Goal: Information Seeking & Learning: Check status

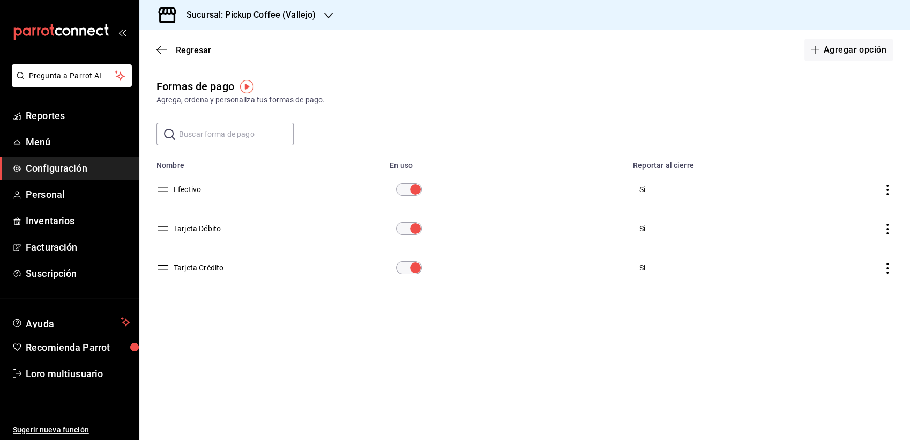
click at [146, 67] on div "Regresar Agregar opción" at bounding box center [524, 50] width 771 height 40
click at [175, 56] on div "Regresar Agregar opción" at bounding box center [524, 50] width 771 height 40
click at [172, 54] on span "Regresar" at bounding box center [184, 50] width 55 height 10
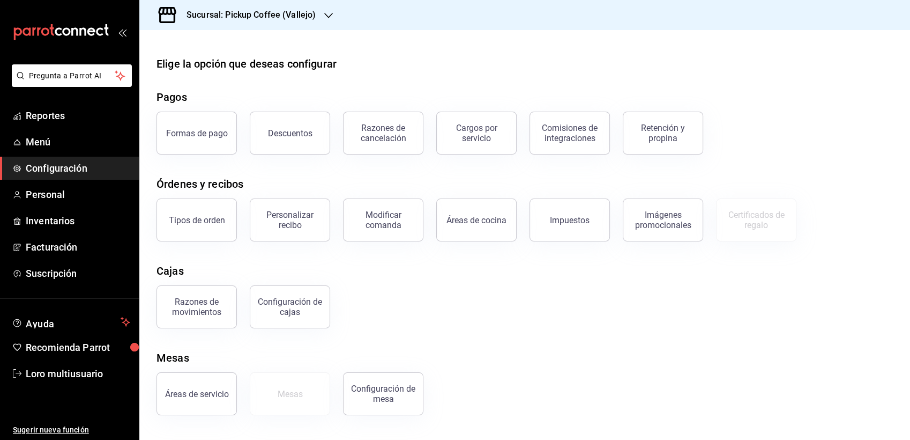
click at [262, 10] on h3 "Sucursal: Pickup Coffee (Vallejo)" at bounding box center [247, 15] width 138 height 13
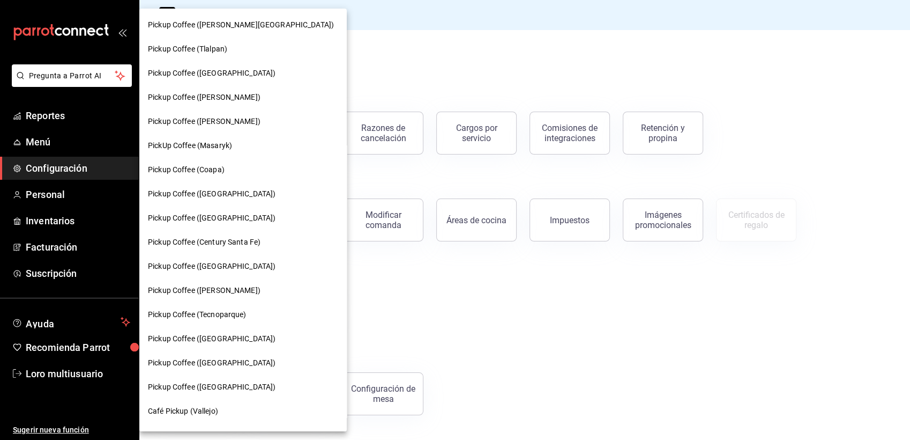
click at [122, 32] on div at bounding box center [455, 220] width 910 height 440
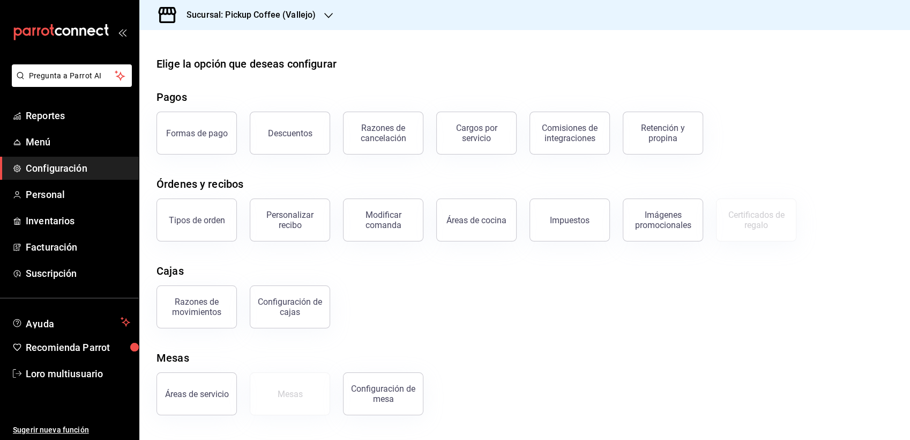
drag, startPoint x: 118, startPoint y: 38, endPoint x: 128, endPoint y: 38, distance: 9.1
click at [124, 38] on div "mailbox folders" at bounding box center [69, 32] width 139 height 64
drag, startPoint x: 122, startPoint y: 32, endPoint x: 117, endPoint y: 36, distance: 6.9
click at [118, 36] on div "mailbox folders" at bounding box center [69, 32] width 139 height 64
click at [119, 34] on icon "open_drawer_menu" at bounding box center [122, 32] width 9 height 9
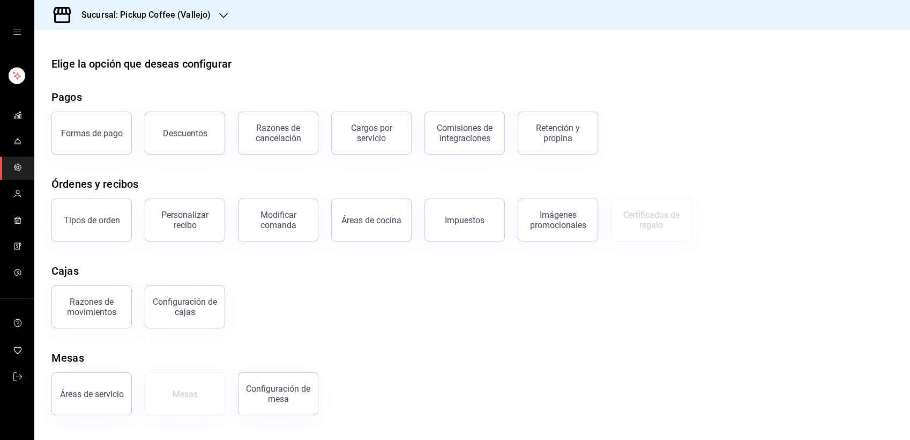
click at [26, 24] on div "mailbox folders" at bounding box center [17, 32] width 34 height 64
click at [17, 37] on div "mailbox folders" at bounding box center [17, 32] width 34 height 64
click at [14, 33] on icon "cajón abierto" at bounding box center [17, 32] width 9 height 9
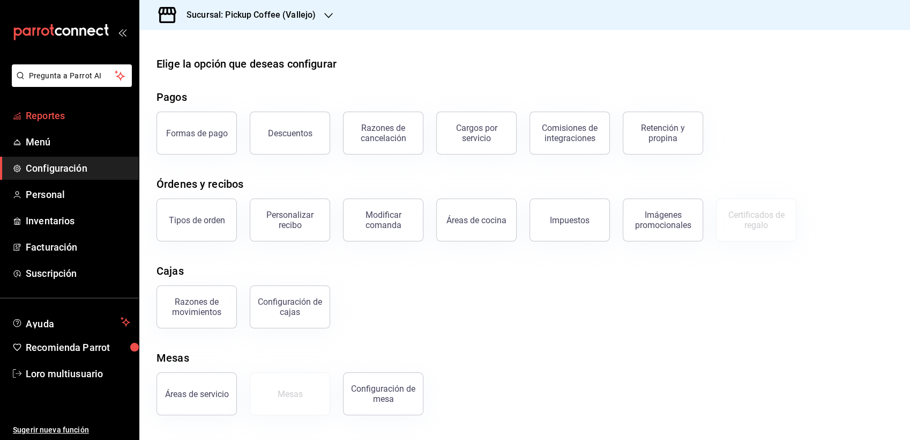
click at [50, 107] on link "Reportes" at bounding box center [69, 115] width 139 height 23
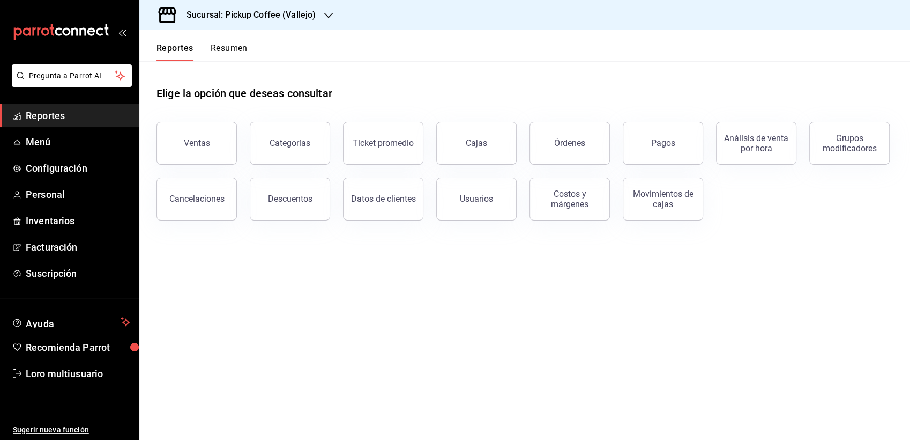
click at [253, 45] on header "Reportes Resumen" at bounding box center [524, 45] width 771 height 31
click at [239, 45] on button "Resumen" at bounding box center [229, 52] width 37 height 18
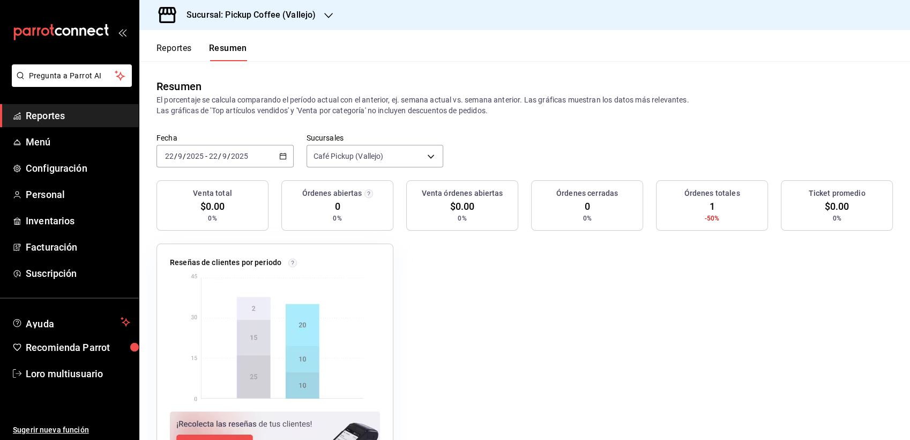
click at [209, 153] on input "22" at bounding box center [214, 156] width 10 height 9
click at [176, 300] on li "Rango de fechas" at bounding box center [207, 309] width 100 height 24
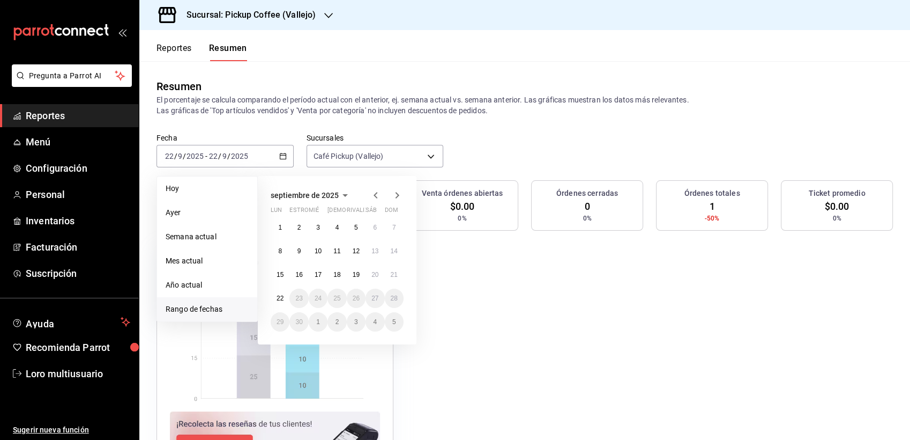
click at [332, 192] on span "septiembre de 2025" at bounding box center [305, 195] width 68 height 9
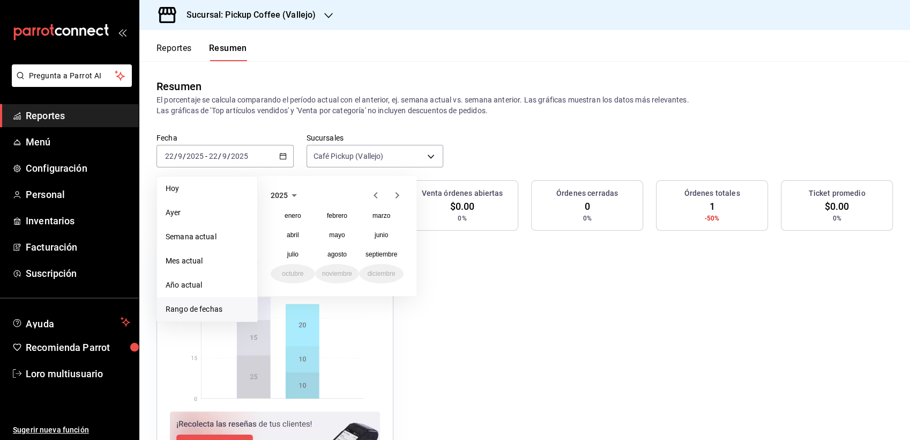
click at [372, 193] on icon "button" at bounding box center [375, 195] width 13 height 13
click at [343, 272] on abbr "noviembre" at bounding box center [337, 274] width 30 height 8
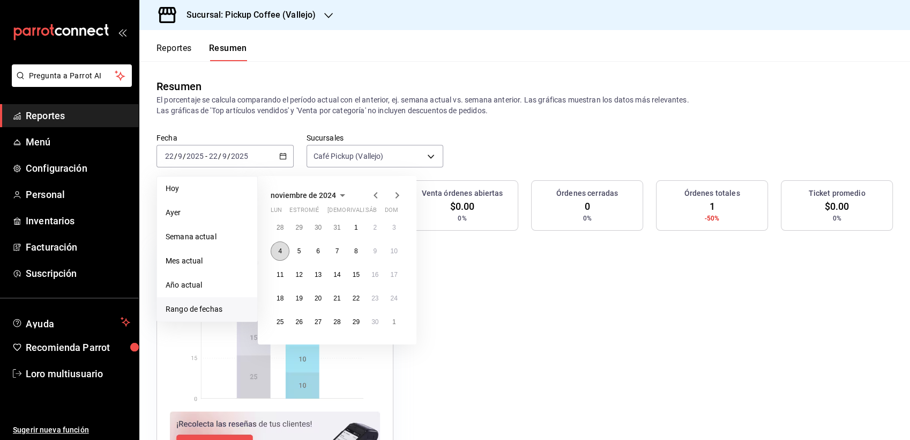
click at [286, 249] on button "4" at bounding box center [280, 250] width 19 height 19
click at [354, 242] on button "8" at bounding box center [356, 250] width 19 height 19
